Goal: Use online tool/utility: Utilize a website feature to perform a specific function

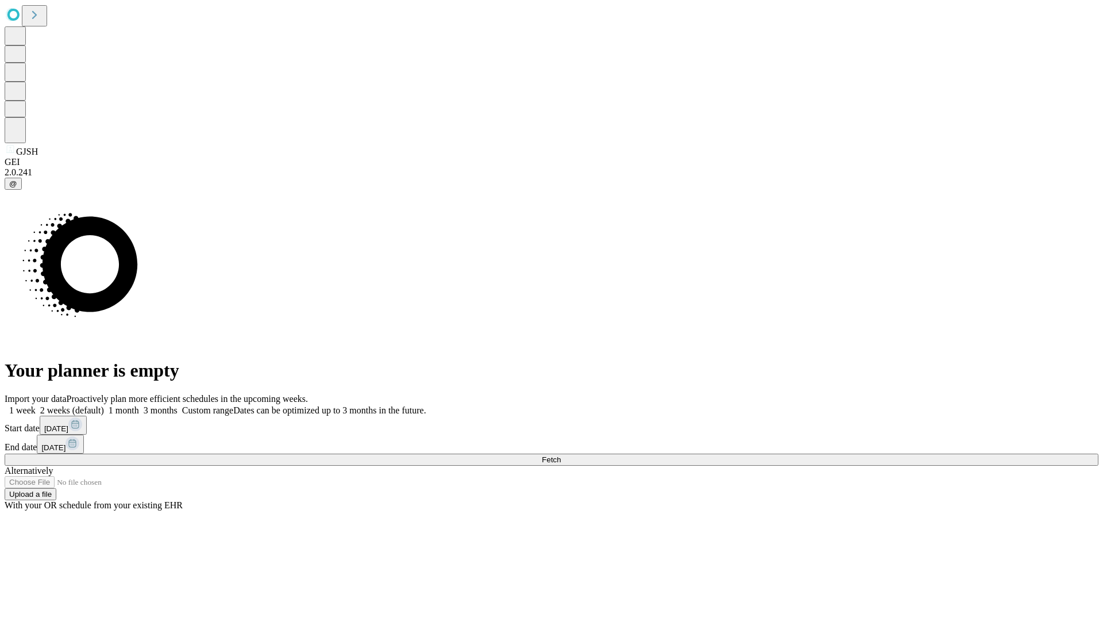
click at [561, 455] on span "Fetch" at bounding box center [551, 459] width 19 height 9
